Goal: Transaction & Acquisition: Purchase product/service

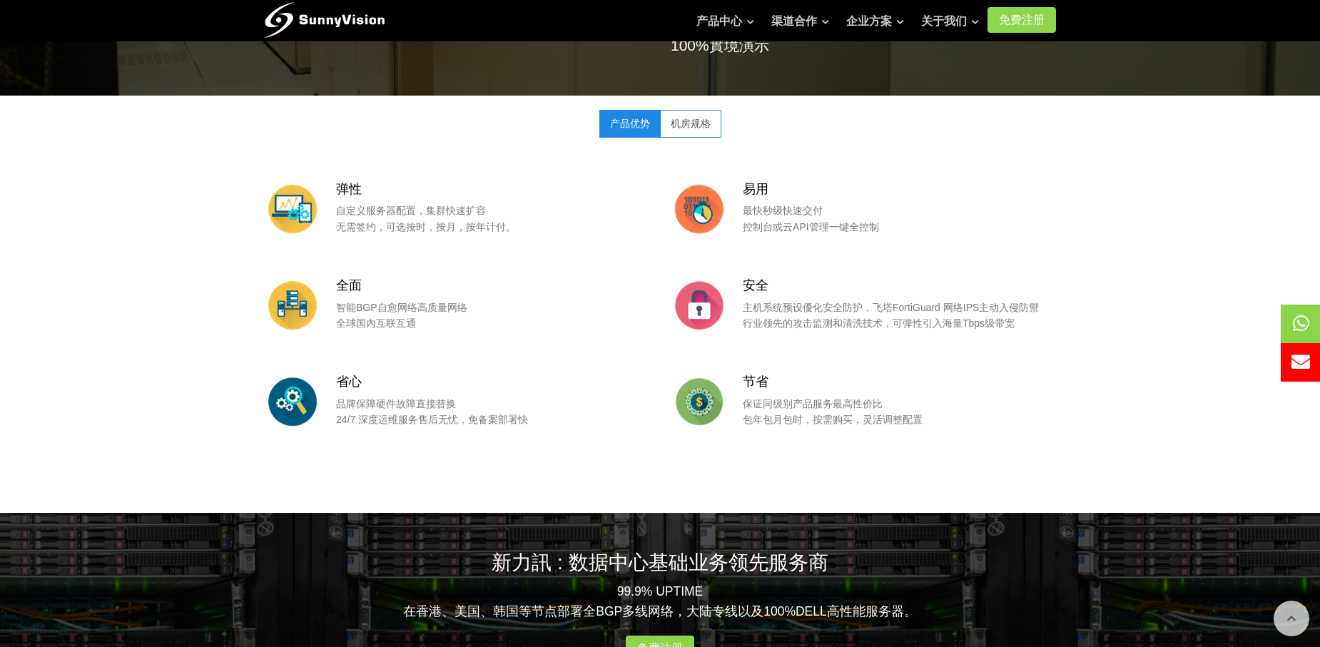
scroll to position [1713, 0]
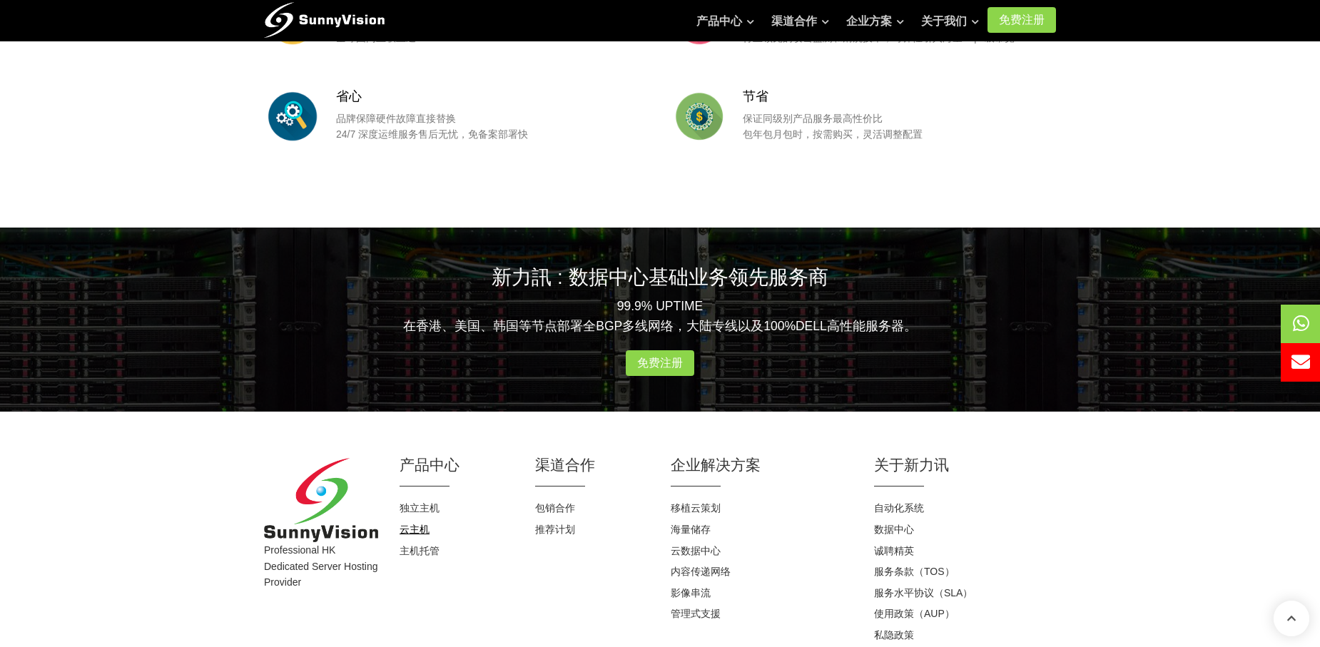
click at [418, 530] on link "云主机" at bounding box center [415, 529] width 30 height 11
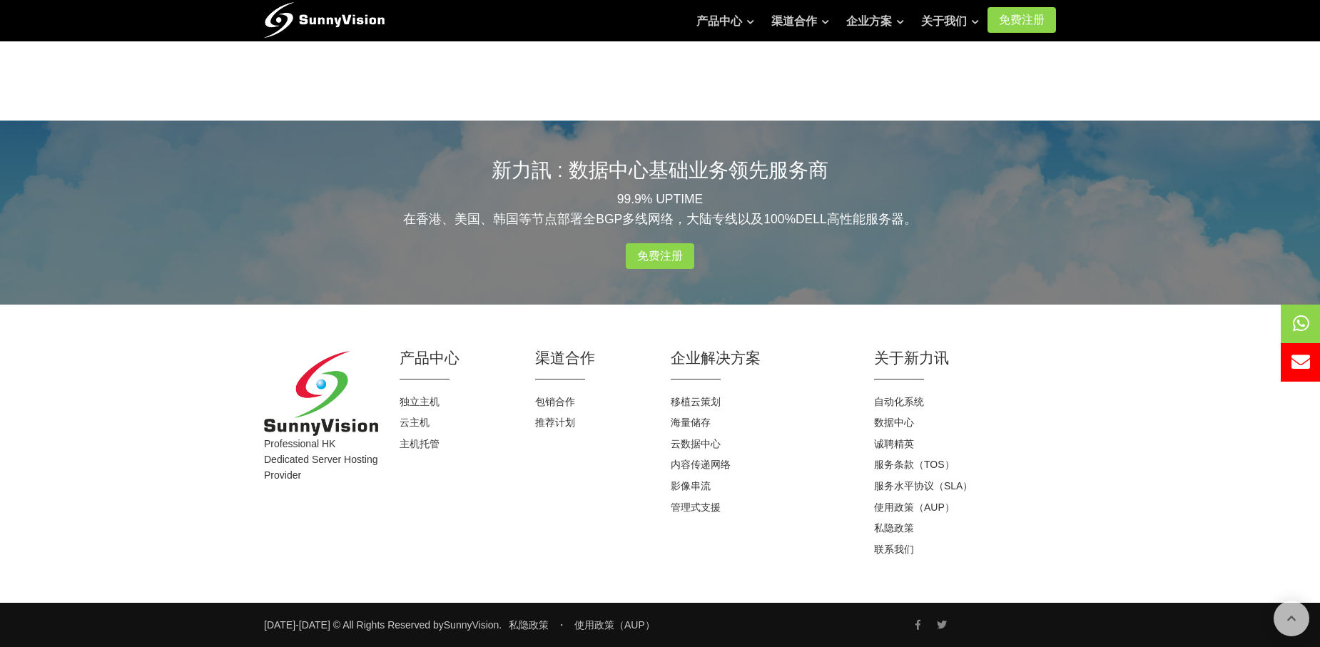
scroll to position [1591, 0]
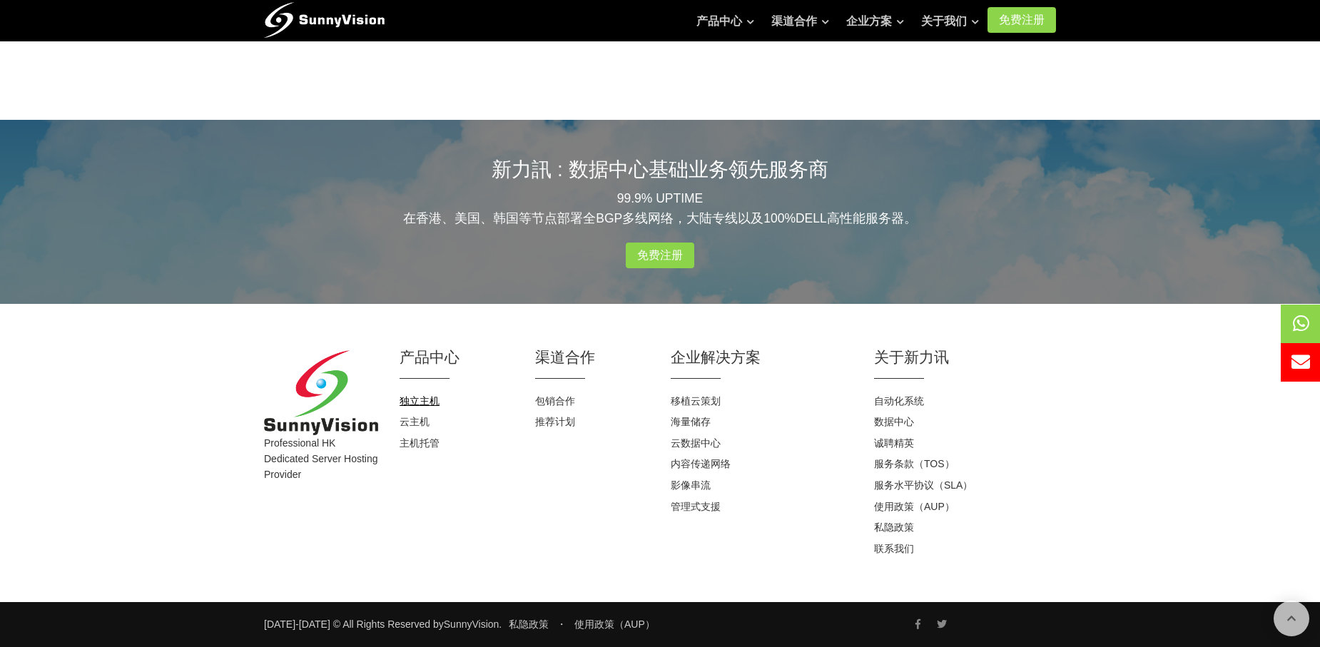
click at [423, 395] on link "独立主机" at bounding box center [420, 400] width 40 height 11
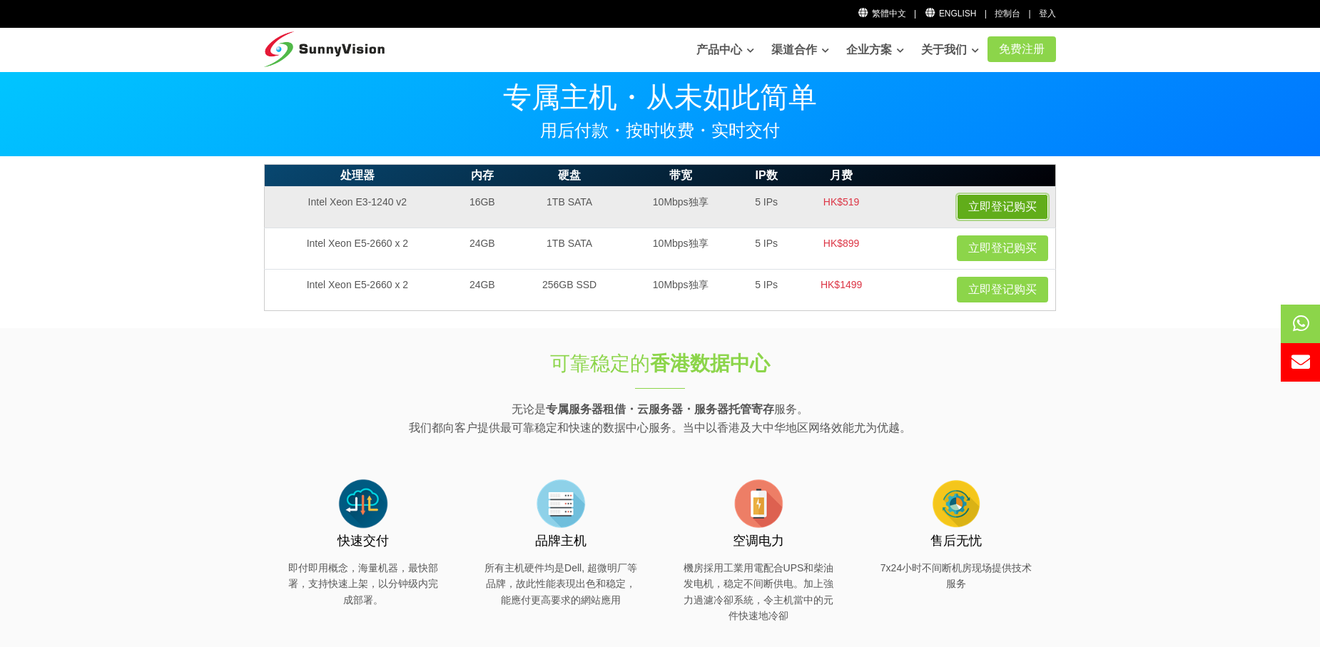
click at [984, 199] on link "立即登记购买" at bounding box center [1002, 207] width 91 height 26
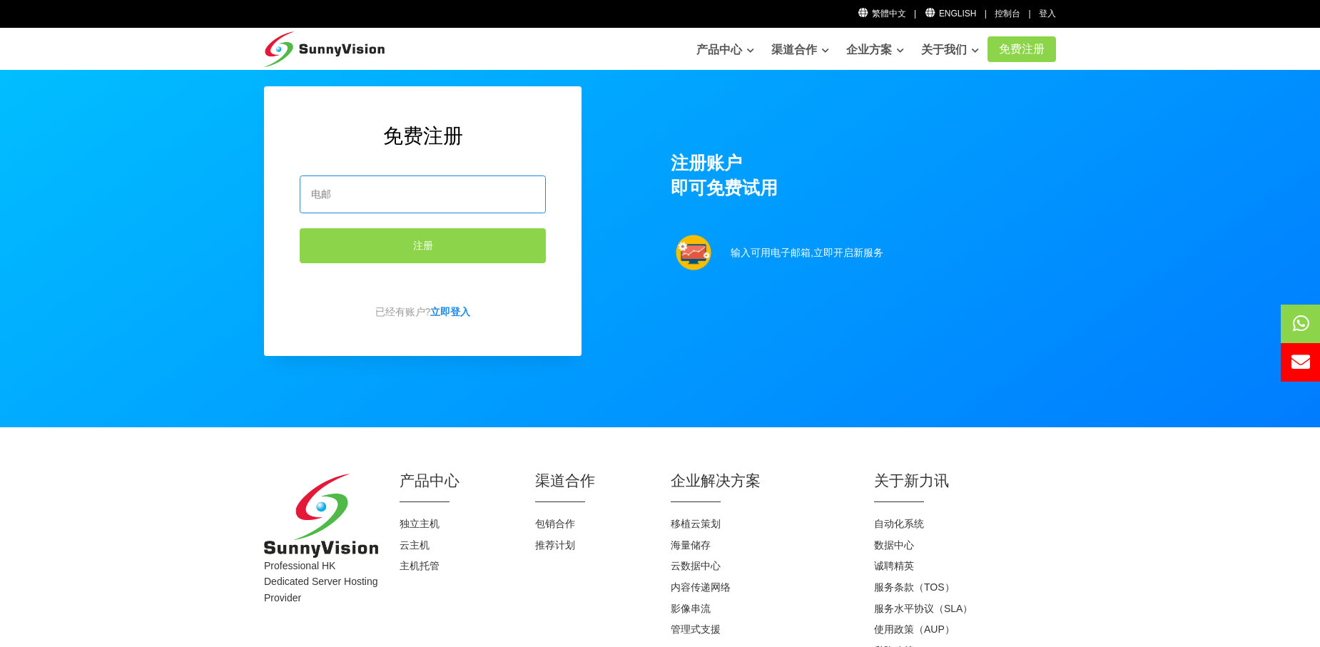
click at [419, 190] on input "email" at bounding box center [423, 195] width 246 height 38
type input "[EMAIL_ADDRESS][DOMAIN_NAME]"
